Goal: Find specific fact: Find specific fact

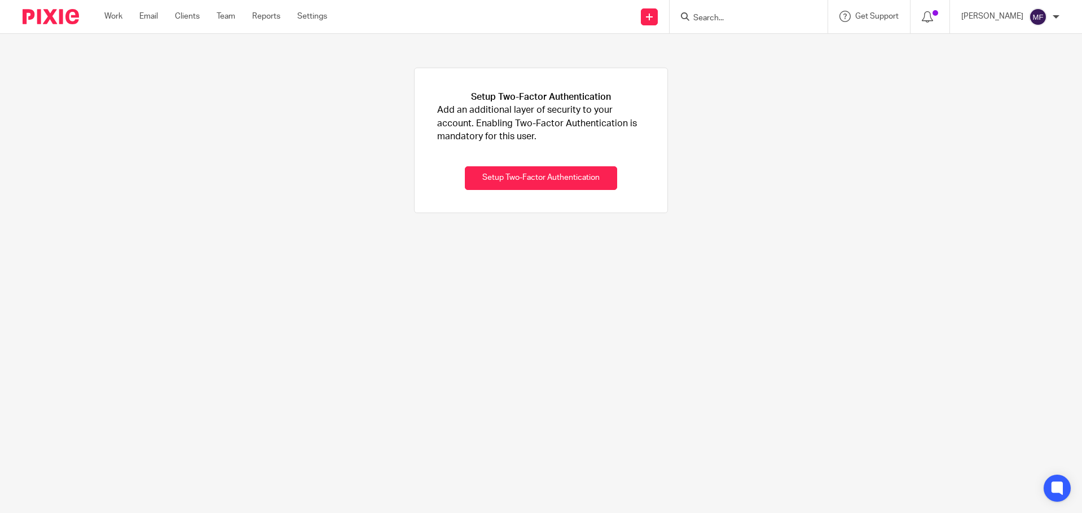
click at [724, 17] on input "Search" at bounding box center [743, 19] width 102 height 10
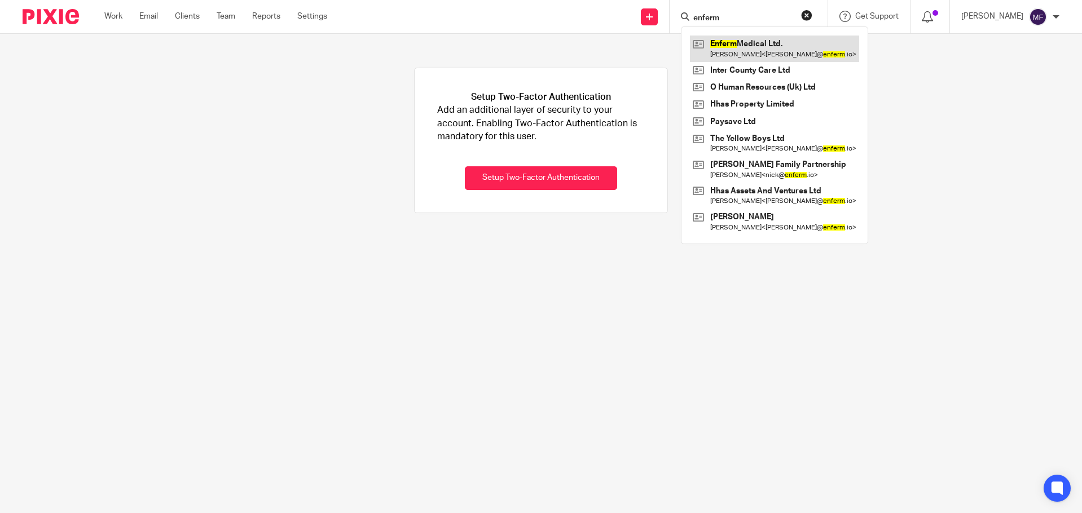
type input "enferm"
click at [804, 45] on link at bounding box center [774, 49] width 169 height 26
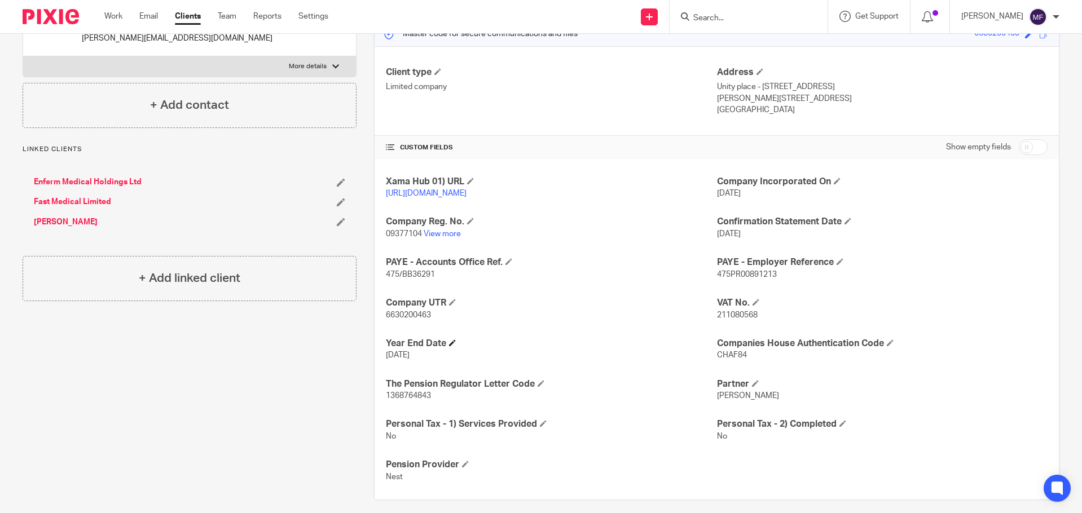
scroll to position [177, 0]
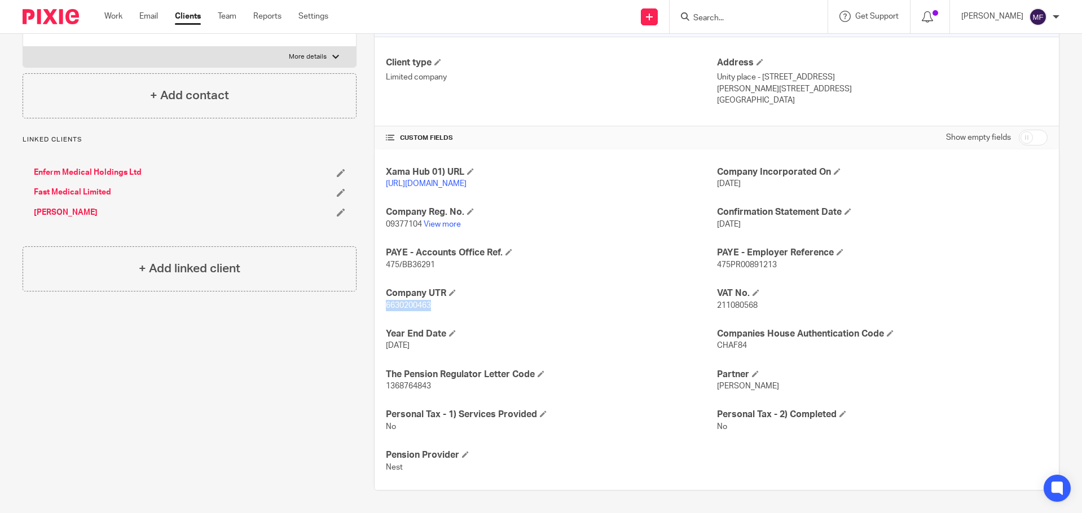
drag, startPoint x: 433, startPoint y: 302, endPoint x: 370, endPoint y: 302, distance: 63.2
click at [370, 302] on div "More details Client manager Mac Fletcher Mac Fletcher Bradley Webb David Adders…" at bounding box center [707, 222] width 703 height 536
copy span "6630200463"
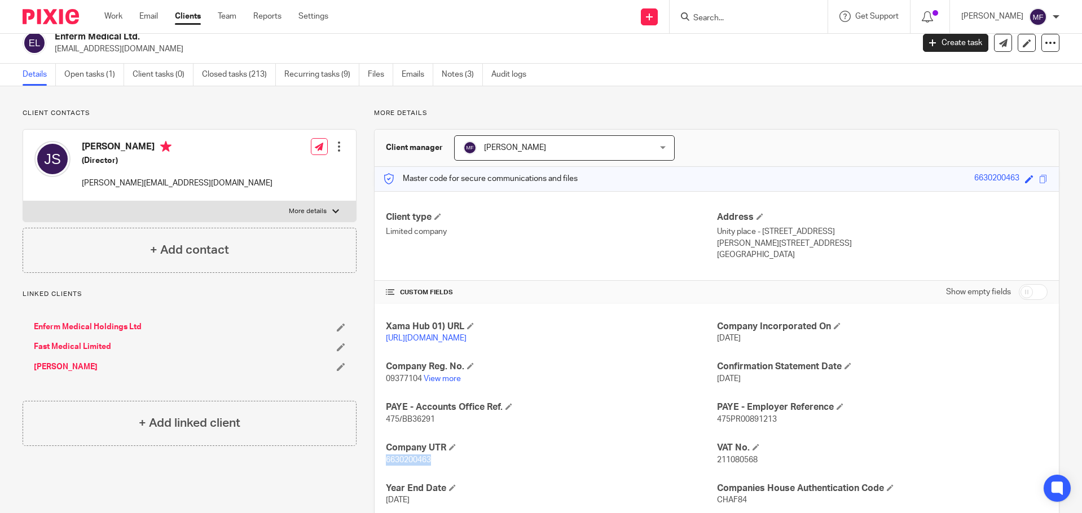
scroll to position [0, 0]
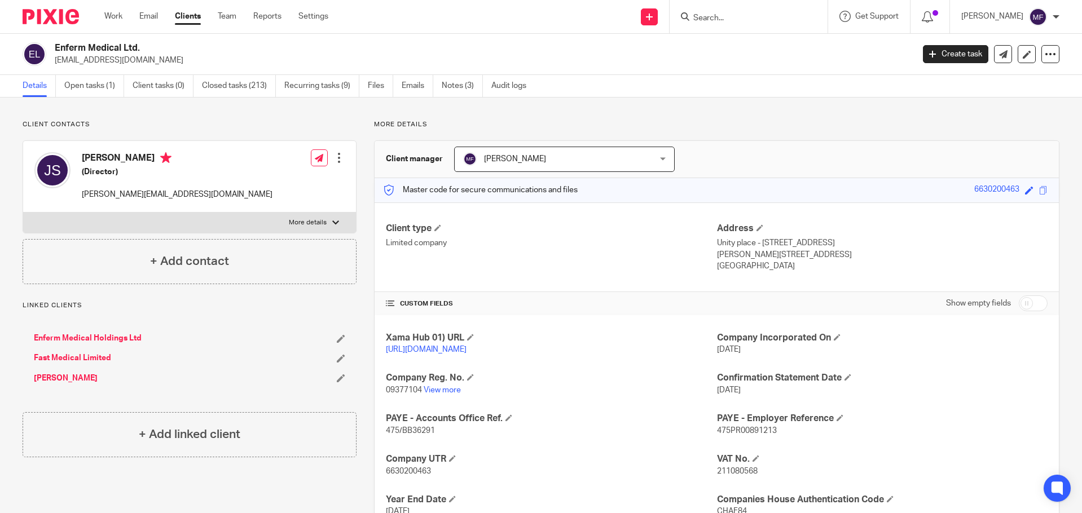
click at [718, 19] on input "Search" at bounding box center [743, 19] width 102 height 10
click at [462, 85] on link "Notes (3)" at bounding box center [462, 86] width 41 height 22
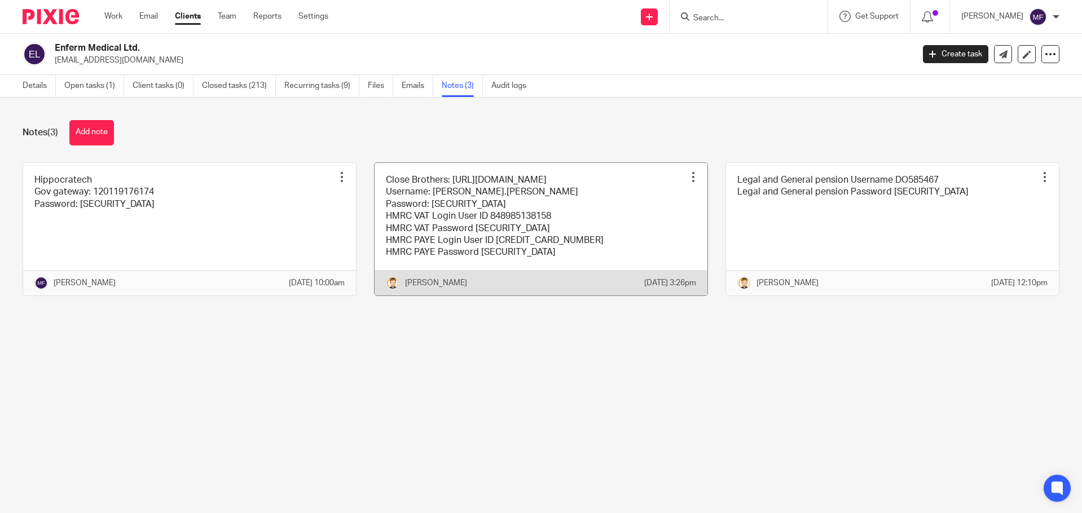
click at [438, 232] on link at bounding box center [540, 229] width 333 height 133
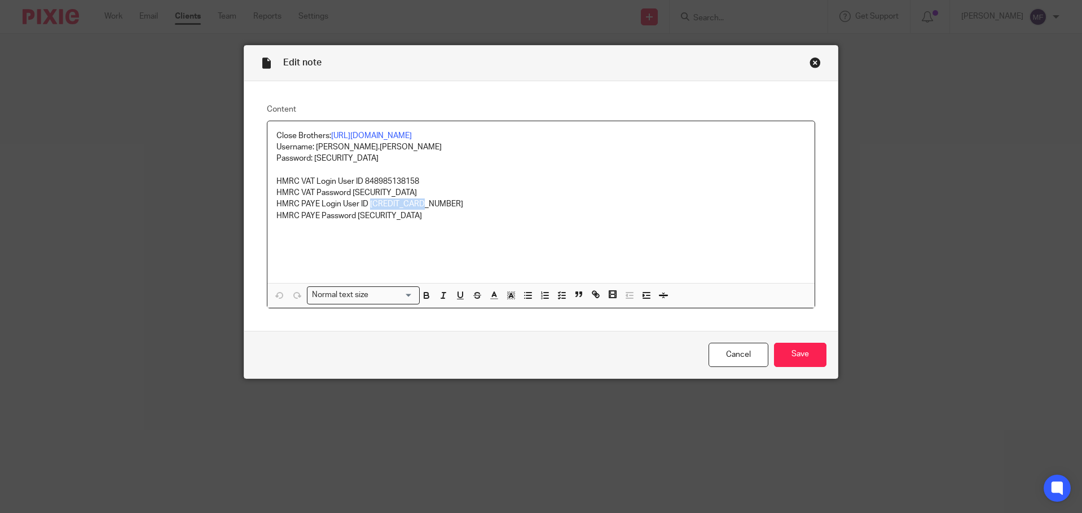
drag, startPoint x: 427, startPoint y: 204, endPoint x: 365, endPoint y: 207, distance: 62.1
click at [365, 207] on p "HMRC PAYE Login User ID [CREDIT_CARD_NUMBER]" at bounding box center [541, 204] width 530 height 11
copy p "[CREDIT_CARD_NUMBER]"
click at [811, 60] on div "Close this dialog window" at bounding box center [814, 62] width 11 height 11
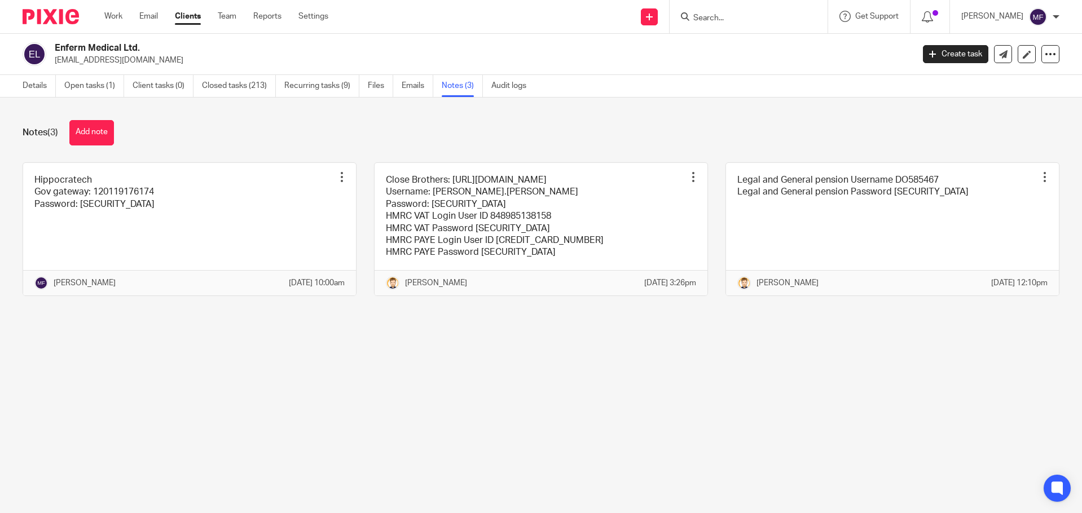
click at [733, 21] on input "Search" at bounding box center [743, 19] width 102 height 10
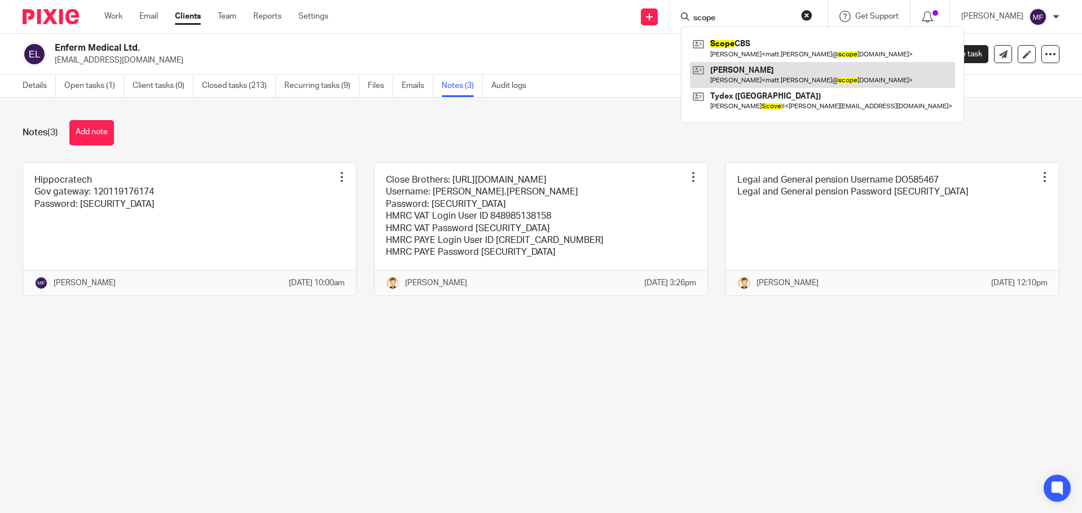
type input "scope"
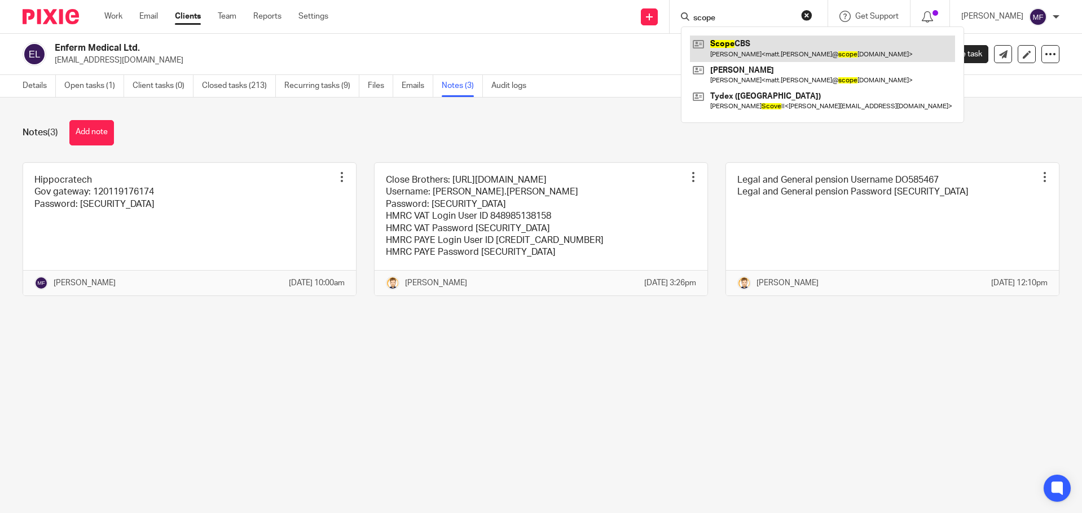
drag, startPoint x: 765, startPoint y: 67, endPoint x: 765, endPoint y: 60, distance: 6.8
click at [765, 67] on link at bounding box center [822, 75] width 265 height 26
click at [766, 55] on link at bounding box center [822, 49] width 265 height 26
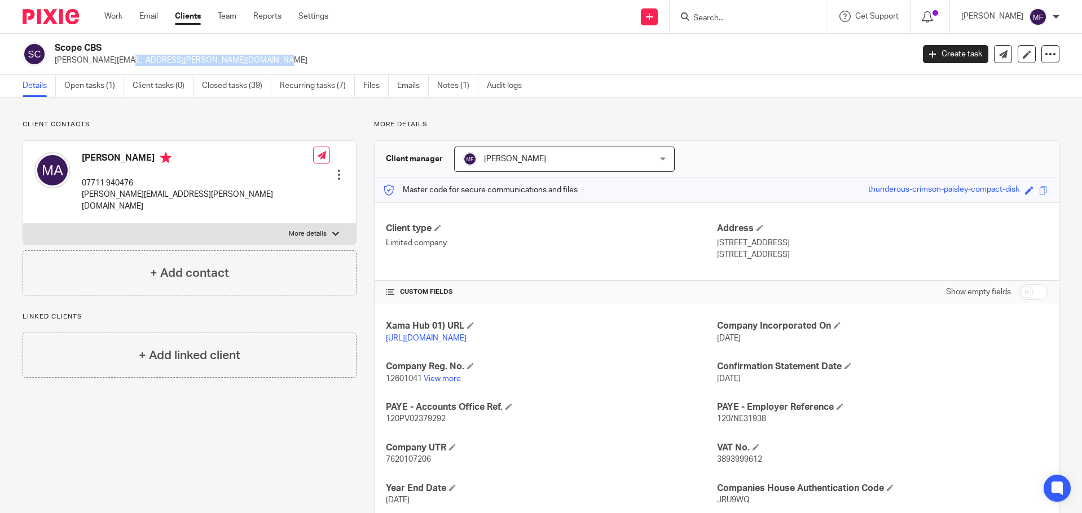
drag, startPoint x: 197, startPoint y: 56, endPoint x: 53, endPoint y: 61, distance: 144.5
click at [53, 61] on div "Scope CBS [PERSON_NAME][EMAIL_ADDRESS][PERSON_NAME][DOMAIN_NAME]" at bounding box center [464, 54] width 883 height 24
copy p "[PERSON_NAME][EMAIL_ADDRESS][PERSON_NAME][DOMAIN_NAME]"
click at [321, 89] on link "Recurring tasks (7)" at bounding box center [317, 86] width 75 height 22
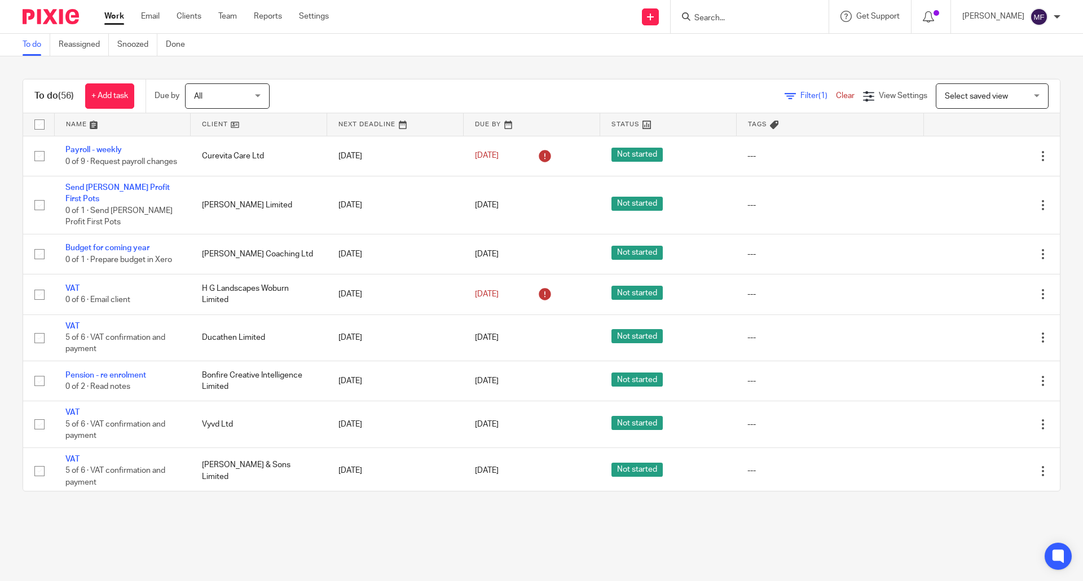
click at [714, 17] on input "Search" at bounding box center [744, 19] width 102 height 10
